Goal: Task Accomplishment & Management: Manage account settings

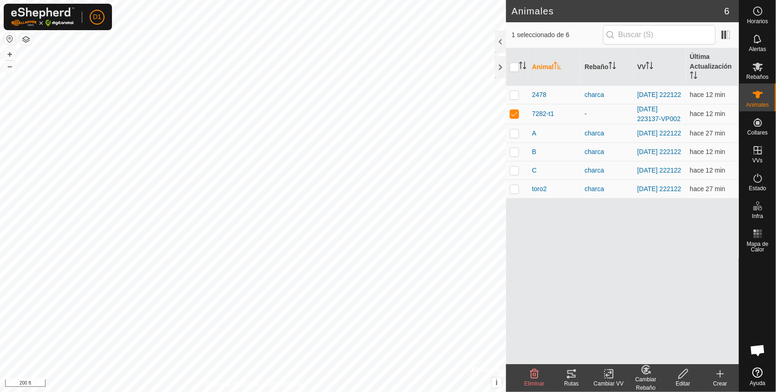
click at [568, 373] on icon at bounding box center [571, 374] width 11 height 11
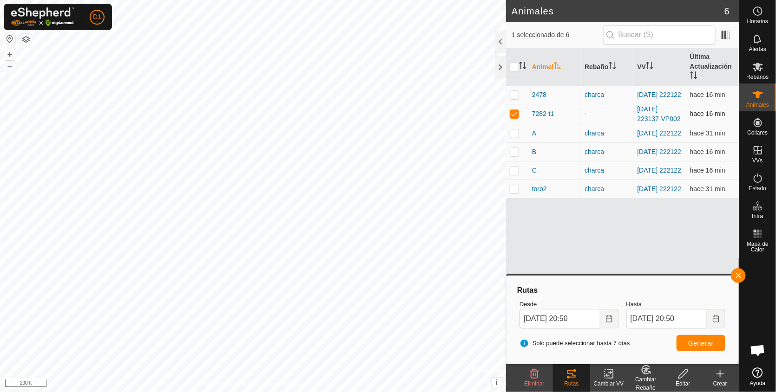
click at [514, 116] on p-checkbox at bounding box center [514, 113] width 9 height 7
checkbox input "false"
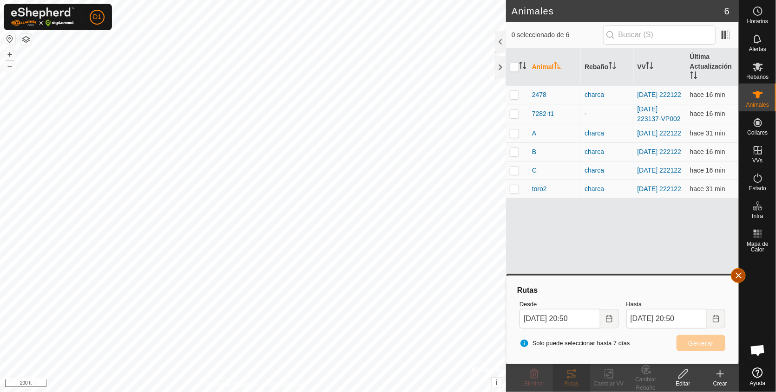
click at [737, 275] on button "button" at bounding box center [738, 275] width 15 height 15
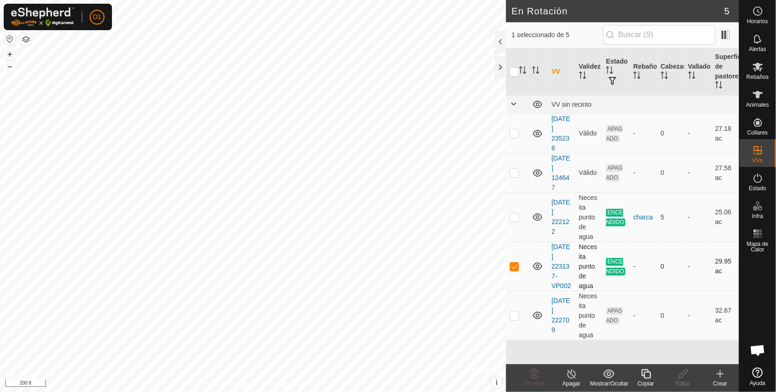
click at [514, 264] on div "En Rotación 5 1 seleccionado de 5 VV Validez Estado Rebaño Cabezas Vallado Supe…" at bounding box center [369, 196] width 738 height 392
click at [514, 264] on p-checkbox at bounding box center [514, 266] width 9 height 7
checkbox input "false"
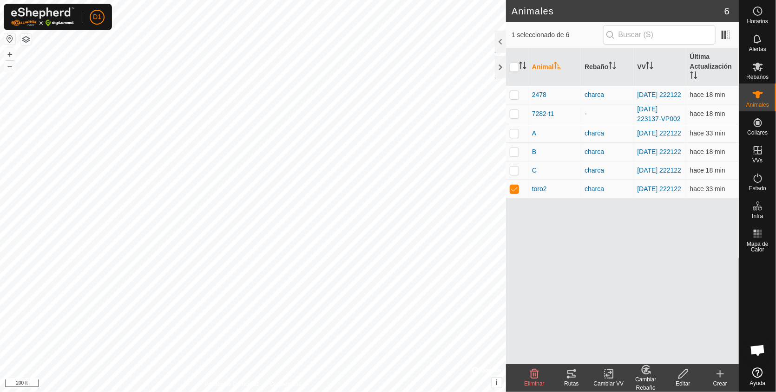
click at [573, 374] on icon at bounding box center [571, 374] width 8 height 7
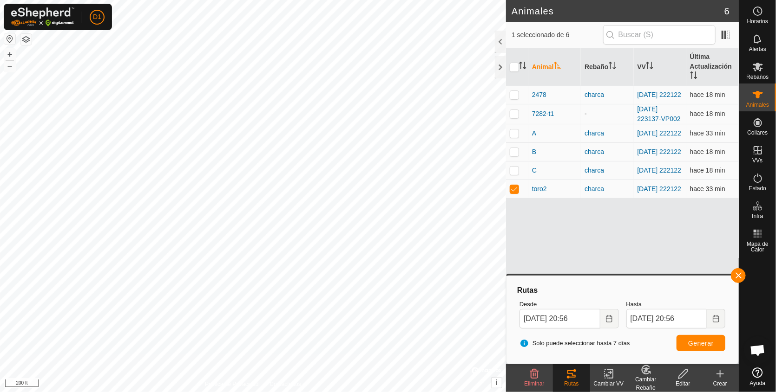
click at [513, 193] on p-checkbox at bounding box center [514, 188] width 9 height 7
checkbox input "false"
click at [512, 174] on p-checkbox at bounding box center [514, 170] width 9 height 7
click at [696, 340] on span "Generar" at bounding box center [701, 343] width 26 height 7
click at [514, 174] on p-checkbox at bounding box center [514, 170] width 9 height 7
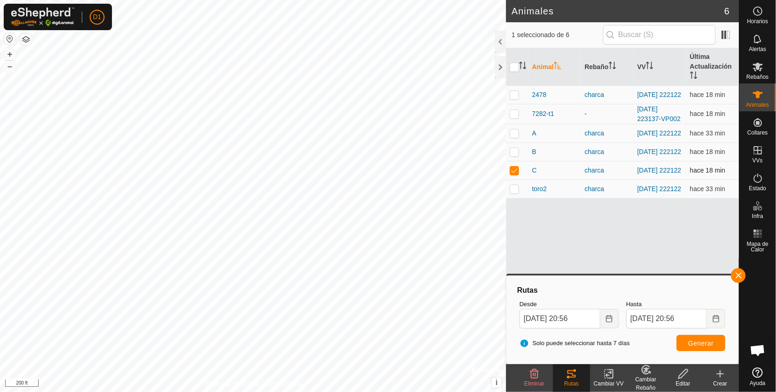
checkbox input "false"
click at [512, 153] on p-checkbox at bounding box center [514, 151] width 9 height 7
click at [699, 339] on button "Generar" at bounding box center [700, 343] width 49 height 16
click at [511, 156] on p-checkbox at bounding box center [514, 151] width 9 height 7
checkbox input "false"
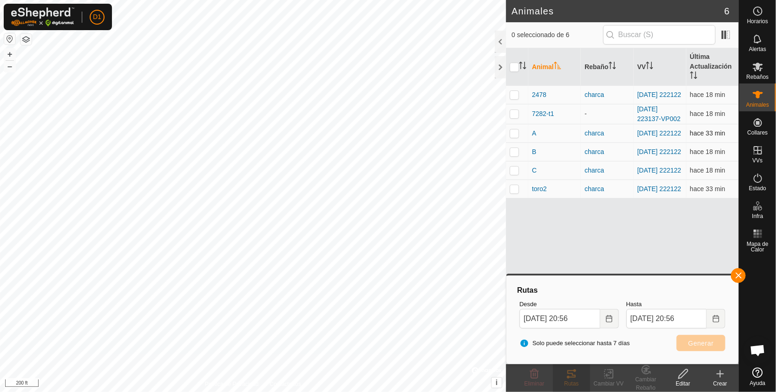
click at [515, 135] on p-checkbox at bounding box center [514, 133] width 9 height 7
click at [708, 340] on span "Generar" at bounding box center [701, 343] width 26 height 7
click at [515, 137] on p-checkbox at bounding box center [514, 133] width 9 height 7
checkbox input "false"
click at [513, 93] on p-checkbox at bounding box center [514, 94] width 9 height 7
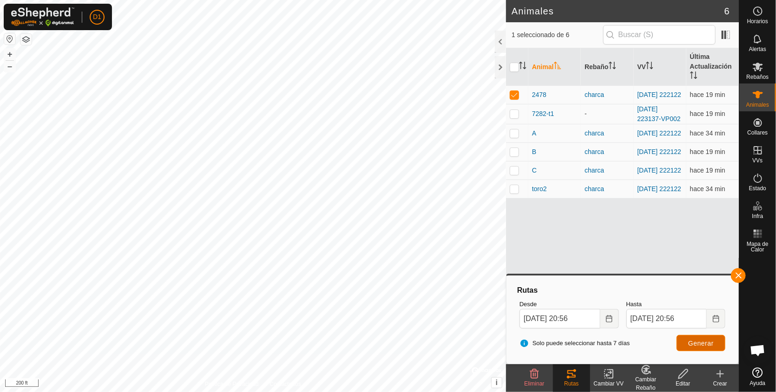
click at [698, 338] on button "Generar" at bounding box center [700, 343] width 49 height 16
click at [516, 93] on p-checkbox at bounding box center [514, 94] width 9 height 7
checkbox input "false"
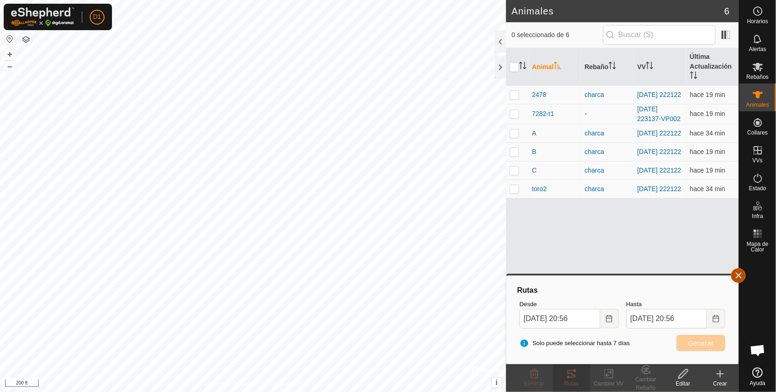
click at [736, 272] on button "button" at bounding box center [738, 275] width 15 height 15
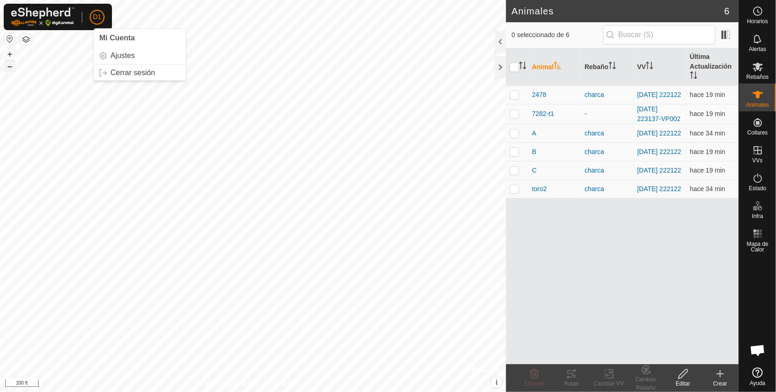
click at [8, 66] on button "–" at bounding box center [9, 66] width 11 height 11
click at [125, 73] on link "Cerrar sesión" at bounding box center [140, 72] width 92 height 15
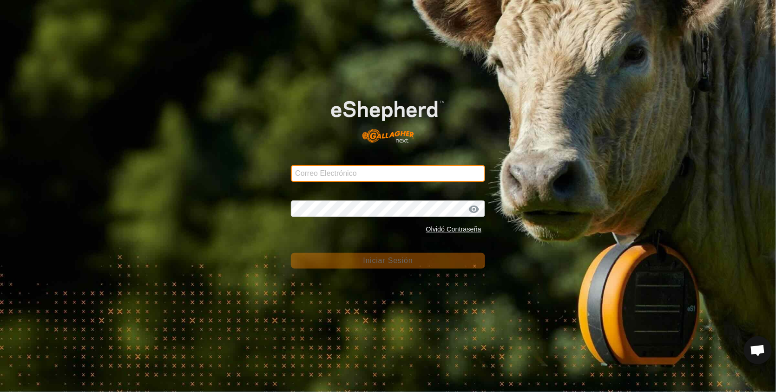
type input "[PERSON_NAME][EMAIL_ADDRESS][DOMAIN_NAME]"
